Goal: Information Seeking & Learning: Learn about a topic

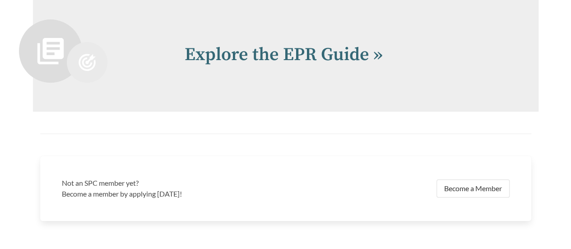
scroll to position [1896, 0]
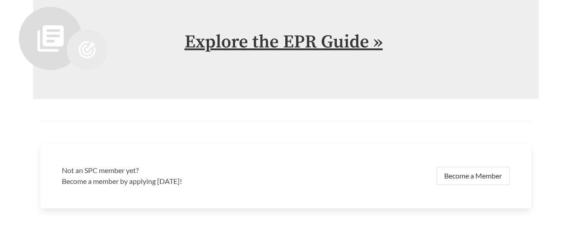
click at [332, 46] on link "Explore the EPR Guide »" at bounding box center [284, 42] width 198 height 23
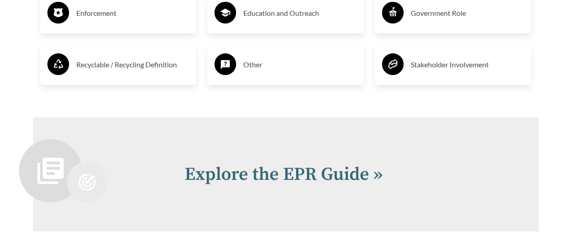
scroll to position [1805, 0]
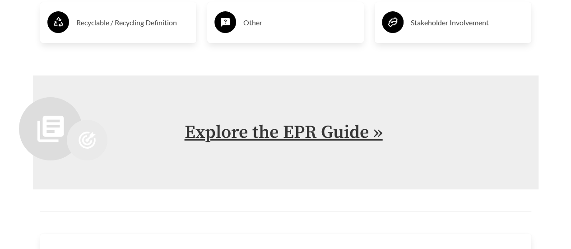
click at [255, 138] on link "Explore the EPR Guide »" at bounding box center [284, 132] width 198 height 23
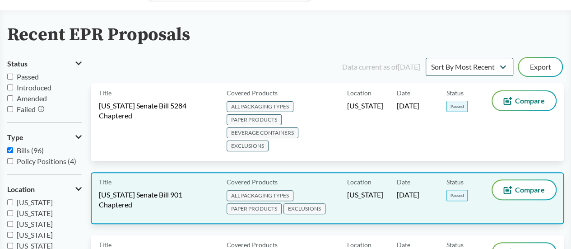
scroll to position [135, 0]
